Goal: Find specific page/section: Find specific page/section

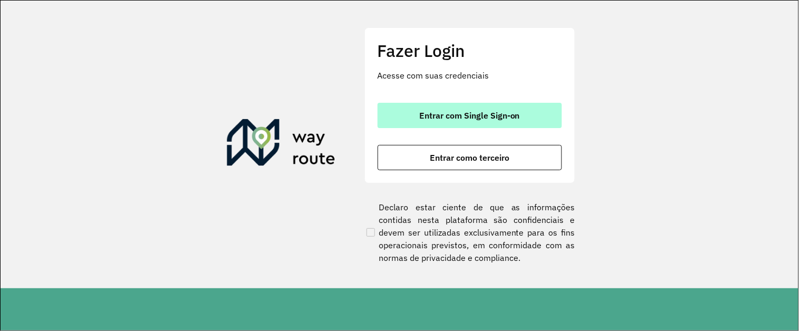
click at [499, 119] on span "Entrar com Single Sign-on" at bounding box center [469, 115] width 101 height 8
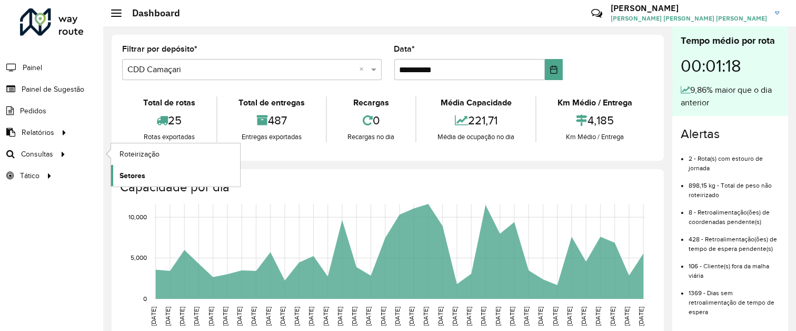
click at [124, 176] on span "Setores" at bounding box center [133, 175] width 26 height 11
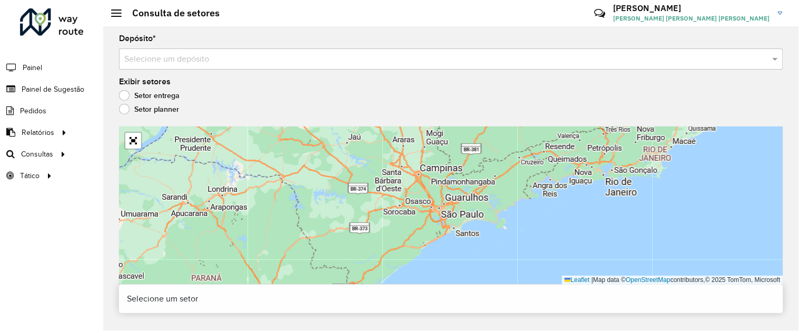
click at [178, 56] on input "text" at bounding box center [440, 59] width 633 height 13
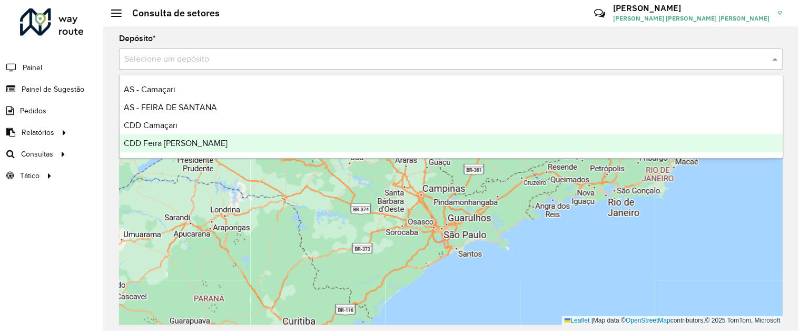
click at [182, 139] on span "CDD Feira [PERSON_NAME]" at bounding box center [176, 143] width 104 height 9
